Goal: Information Seeking & Learning: Learn about a topic

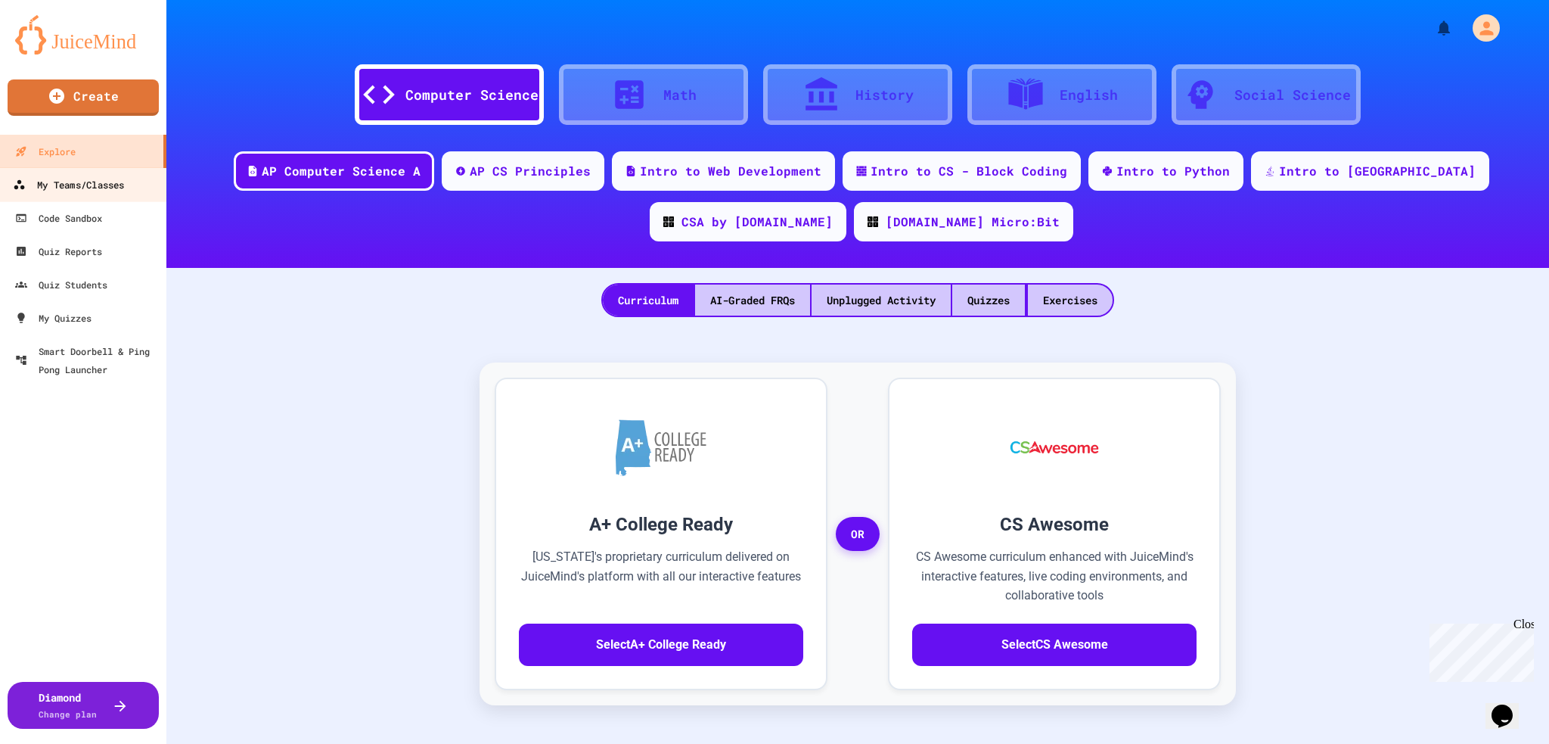
click at [101, 188] on div "My Teams/Classes" at bounding box center [68, 185] width 111 height 19
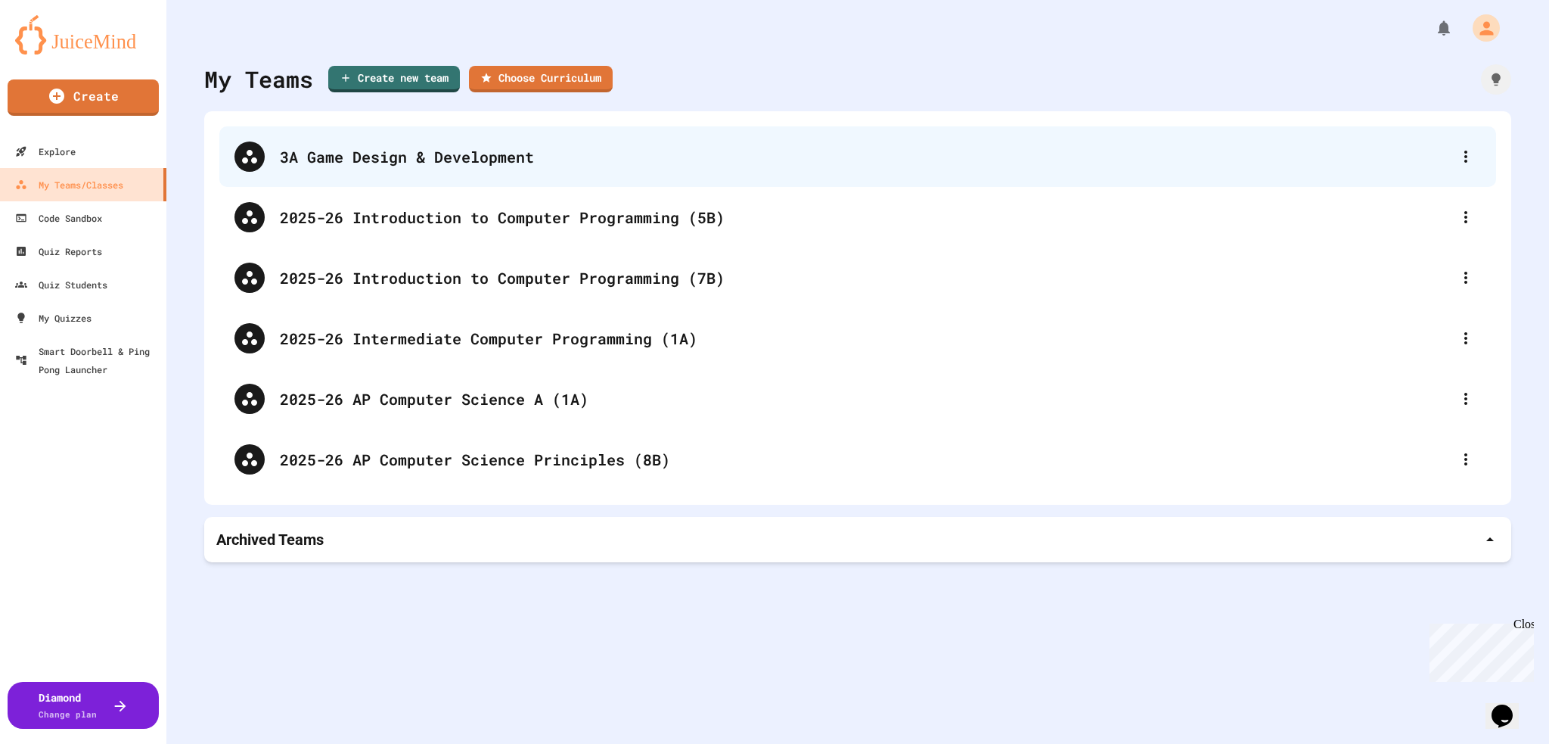
click at [487, 158] on div "3A Game Design & Development" at bounding box center [865, 156] width 1171 height 23
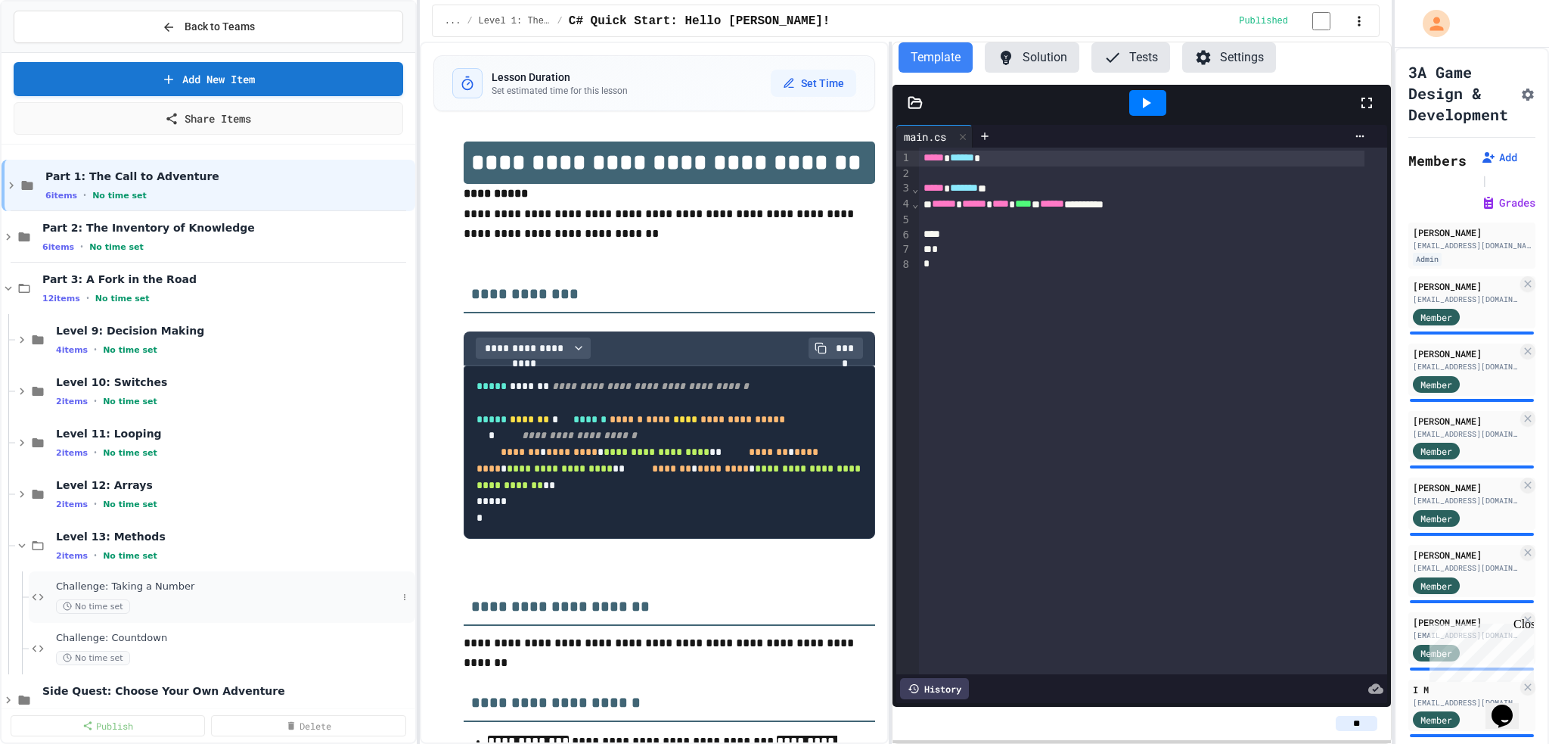
click at [113, 599] on span "No time set" at bounding box center [93, 606] width 74 height 14
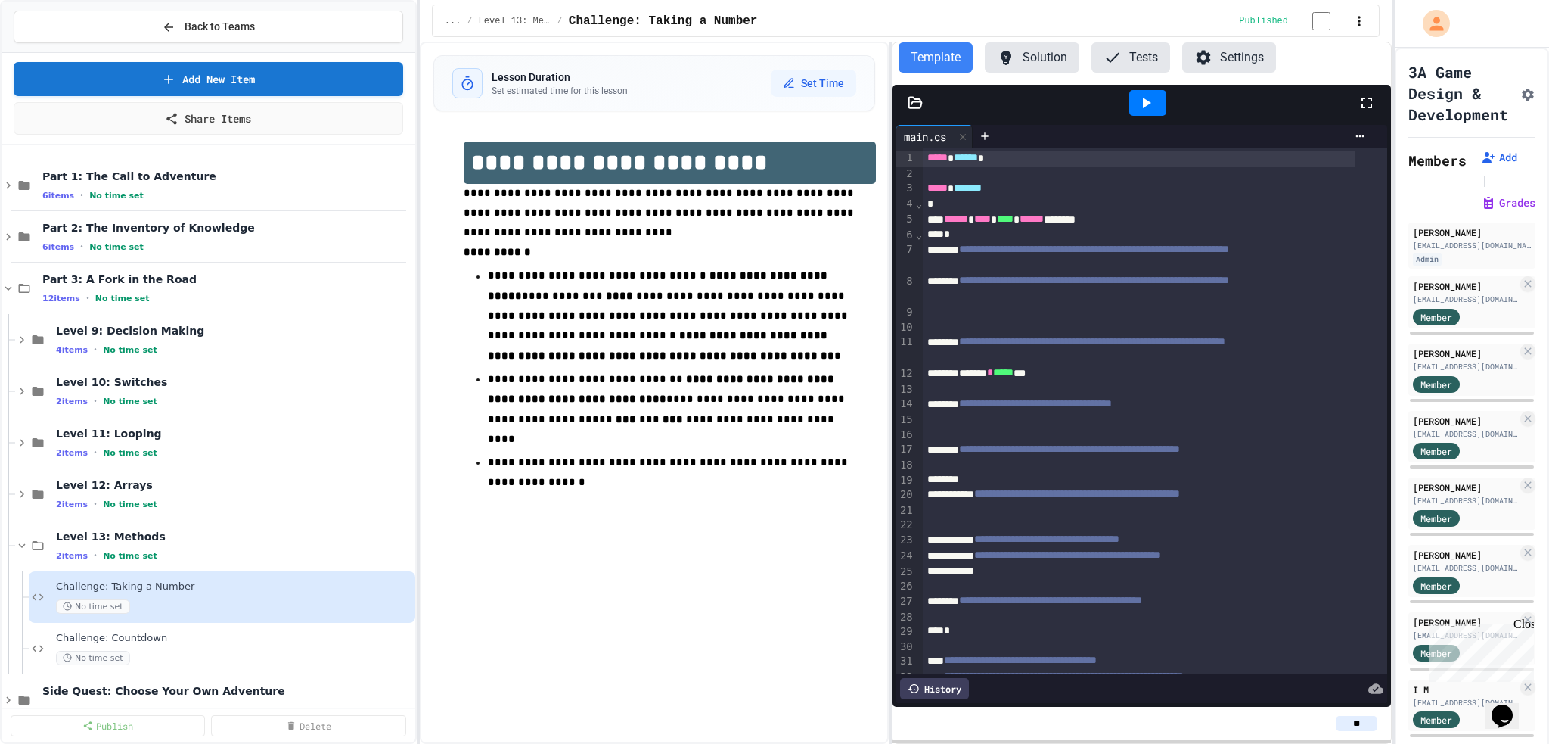
click at [1054, 62] on button "Solution" at bounding box center [1032, 57] width 95 height 30
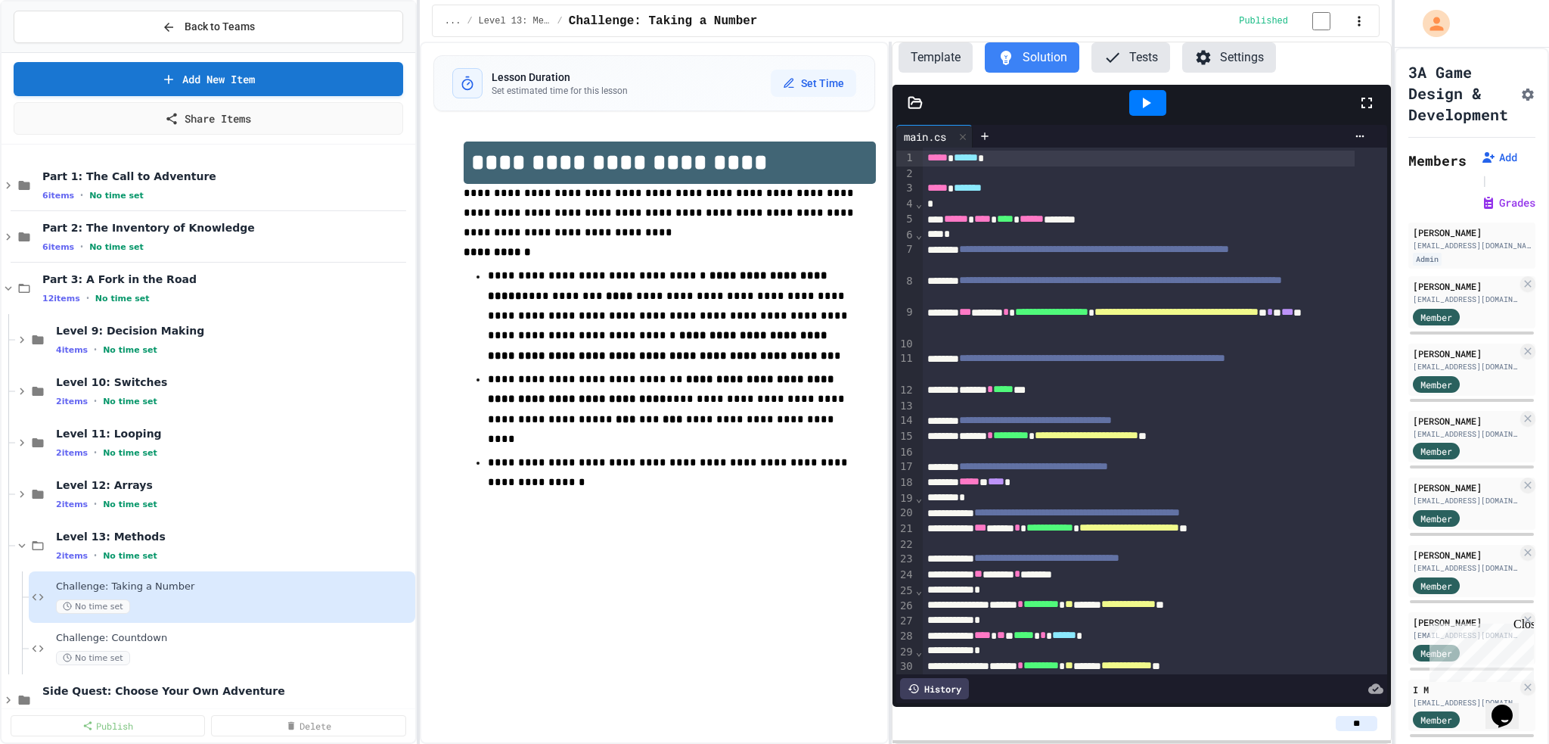
click at [929, 57] on button "Template" at bounding box center [936, 57] width 74 height 30
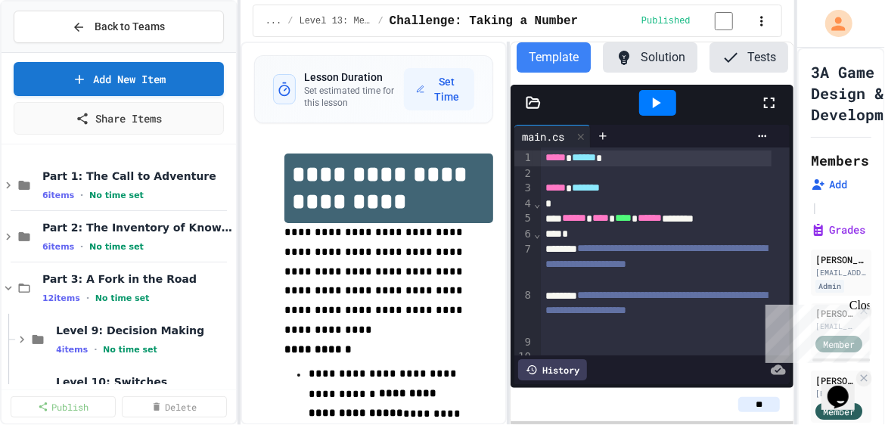
click at [772, 112] on icon at bounding box center [769, 103] width 18 height 18
